Goal: Task Accomplishment & Management: Complete application form

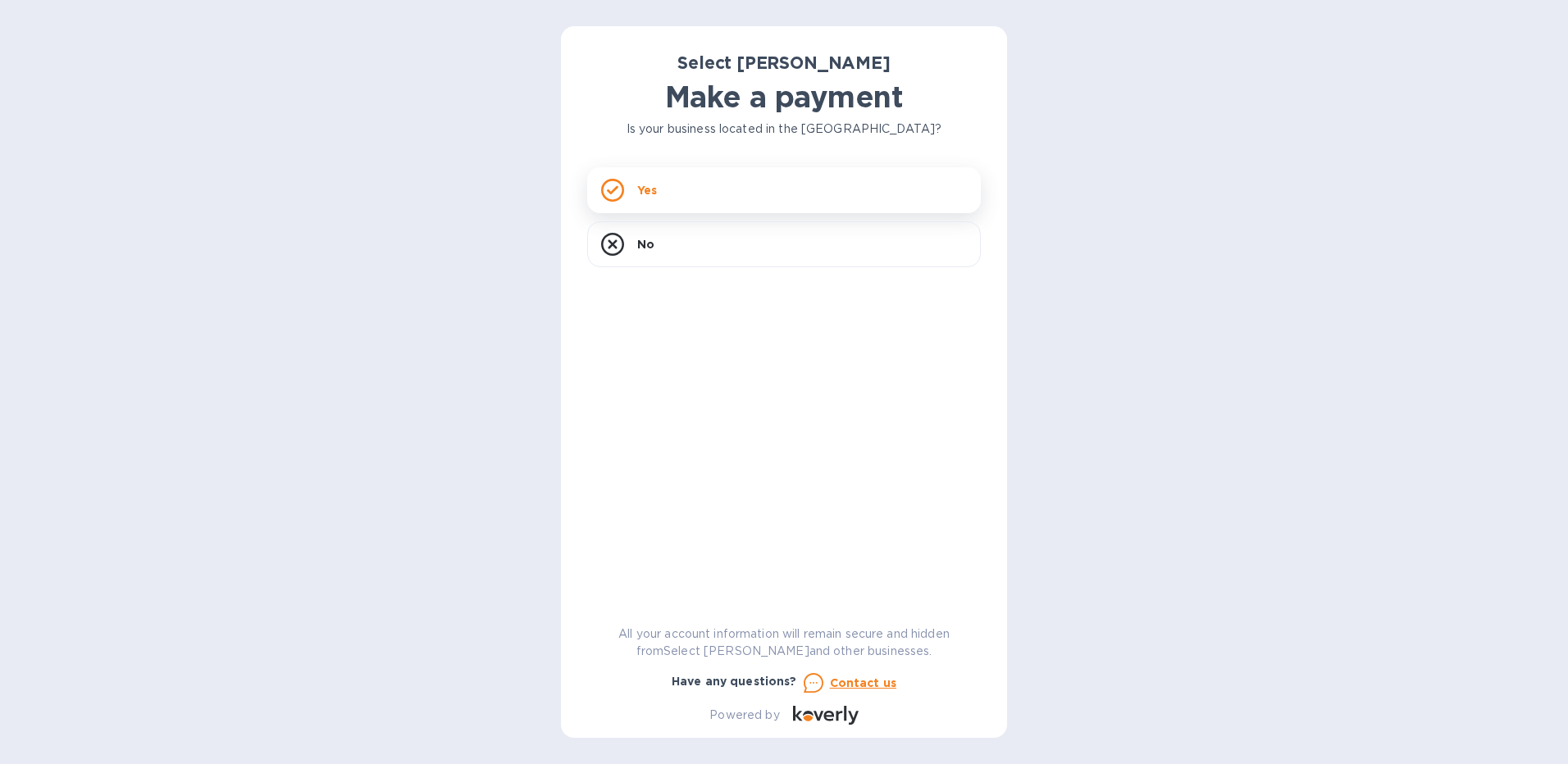
click at [693, 185] on div "Yes" at bounding box center [783, 190] width 393 height 46
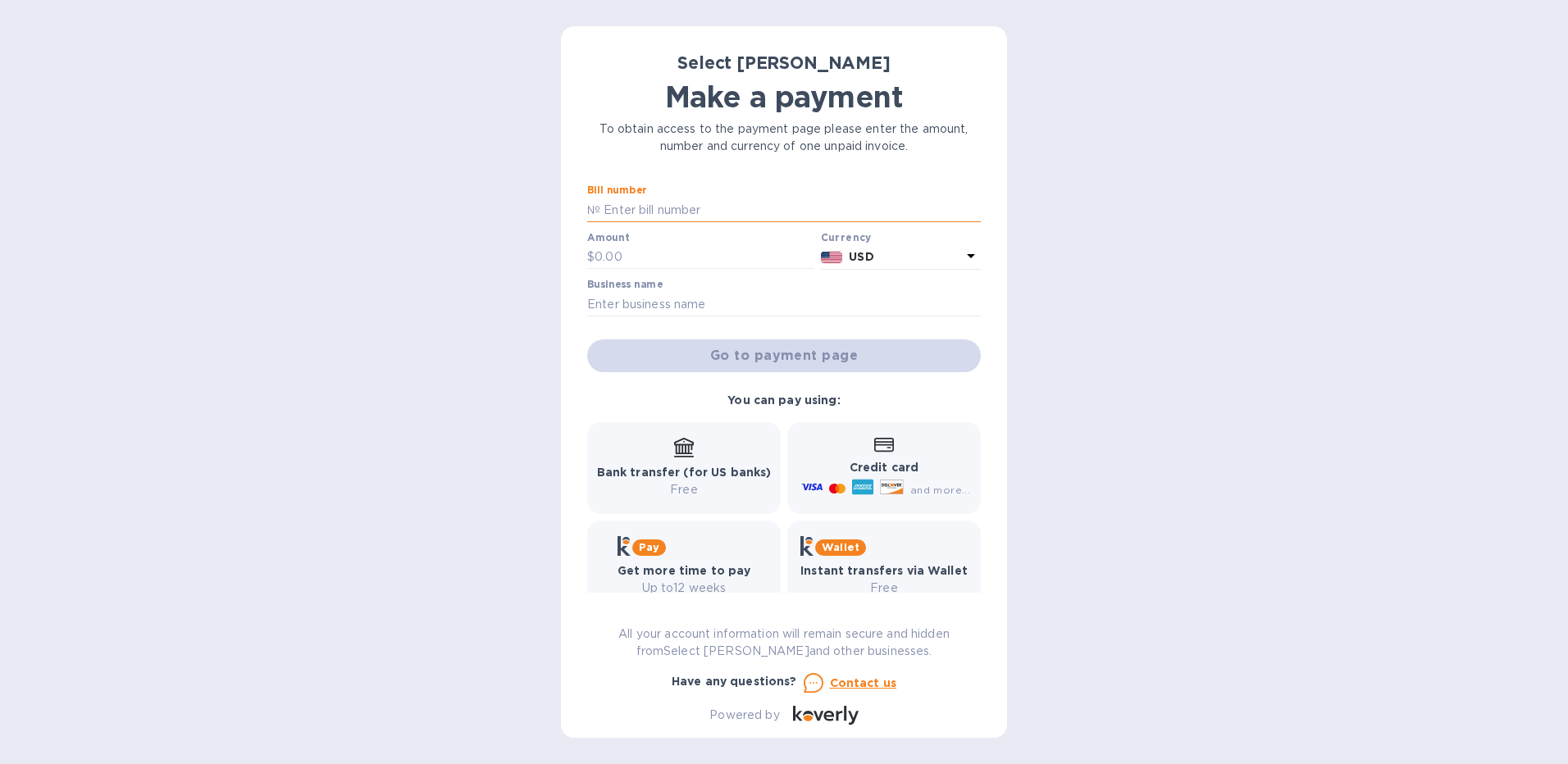
click at [684, 208] on input "text" at bounding box center [791, 210] width 381 height 25
type input "SS-264746"
click at [629, 258] on input "text" at bounding box center [704, 258] width 219 height 25
type input "384.00"
click at [629, 304] on input "text" at bounding box center [783, 304] width 393 height 25
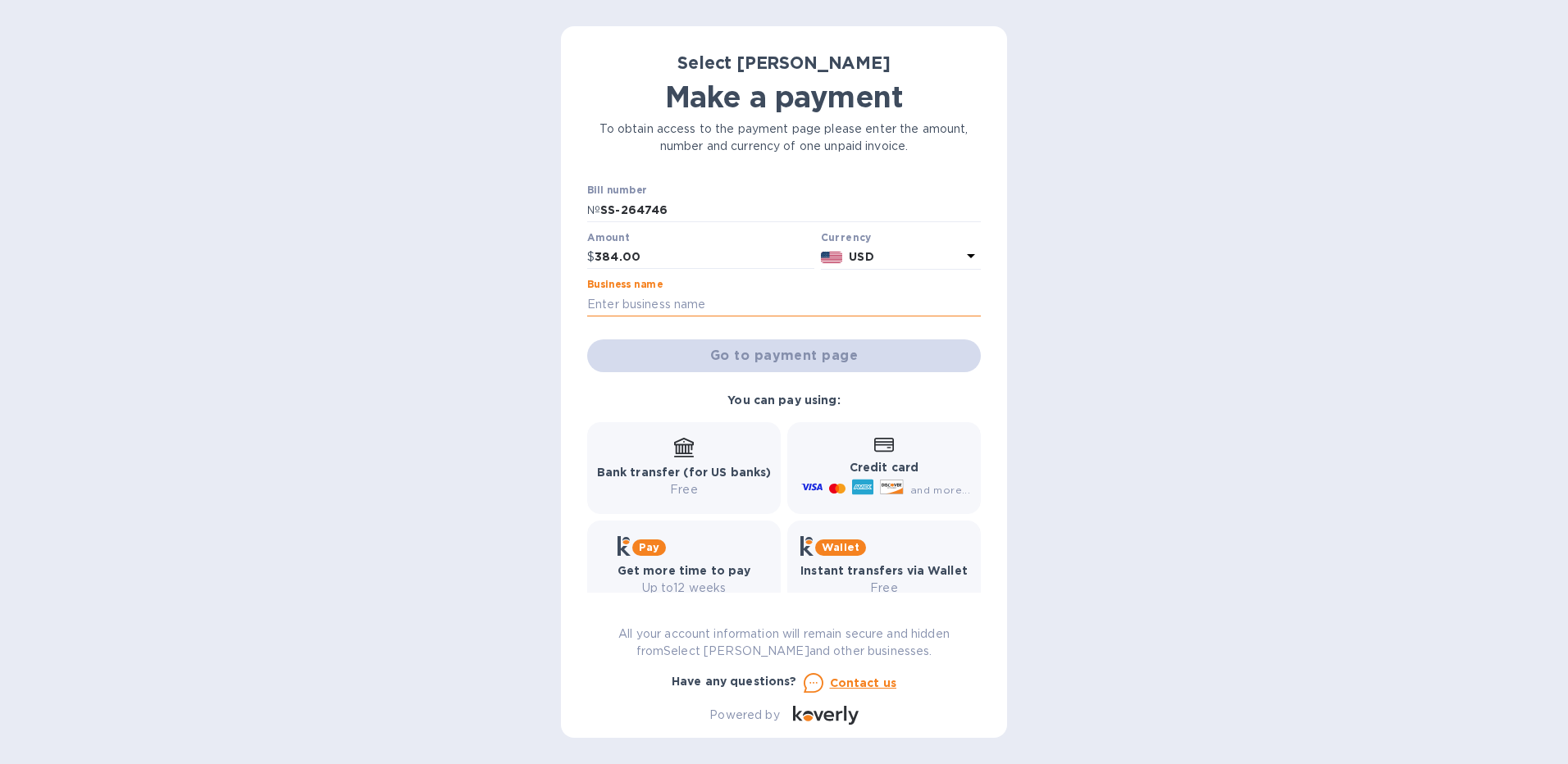
type input "[PERSON_NAME] Pub"
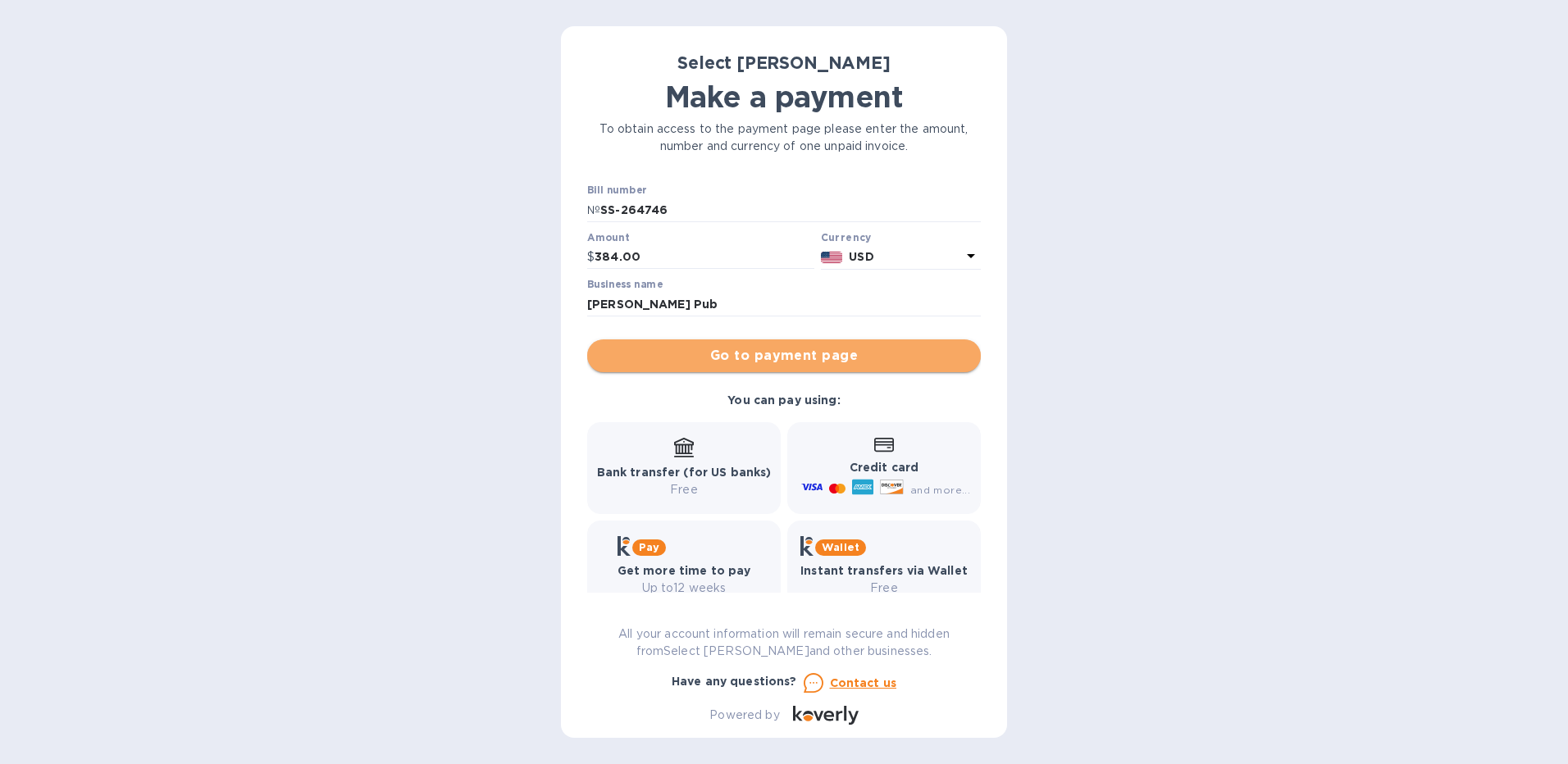
click at [799, 354] on span "Go to payment page" at bounding box center [784, 356] width 367 height 20
